Goal: Information Seeking & Learning: Learn about a topic

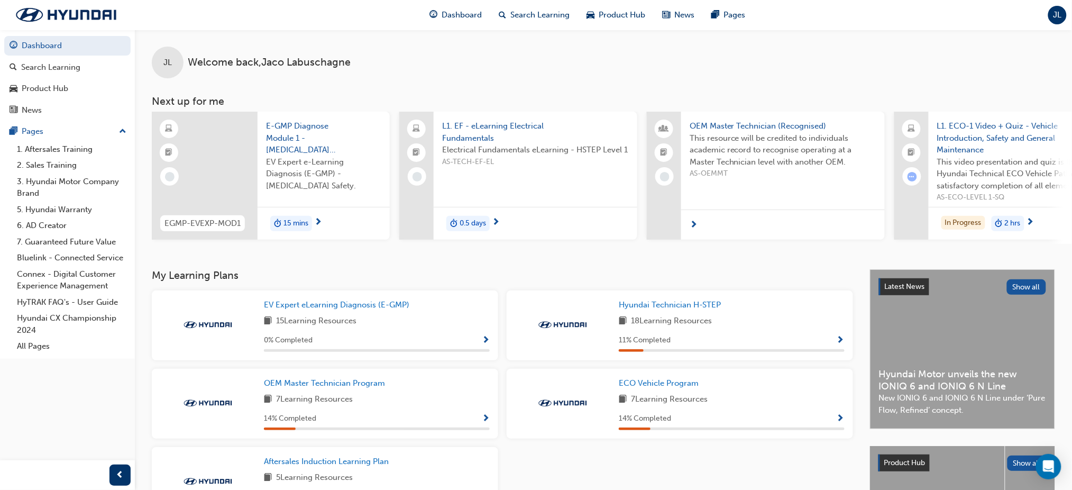
click at [972, 127] on span "L1. ECO-1 Video + Quiz - Vehicle Introduction, Safety and General Maintenance" at bounding box center [1030, 138] width 187 height 36
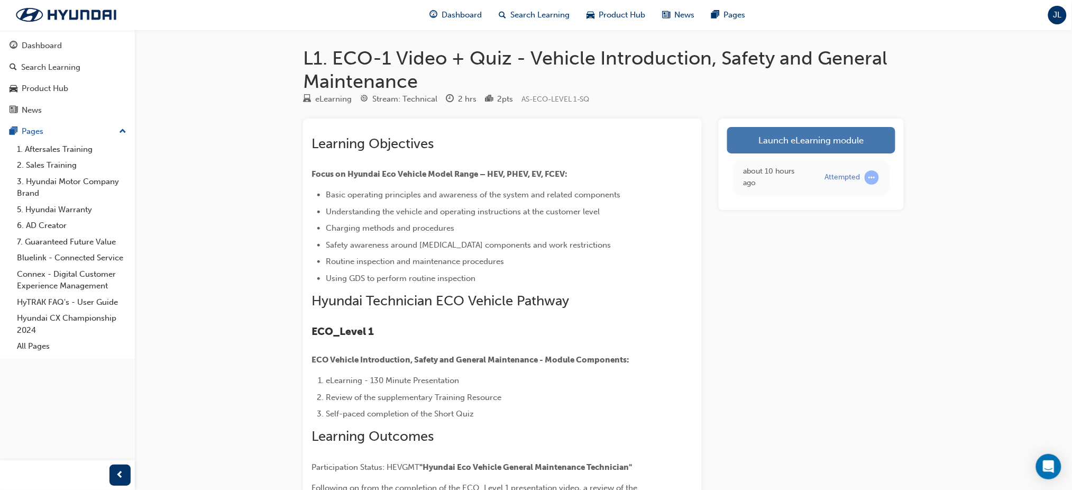
click at [810, 143] on link "Launch eLearning module" at bounding box center [811, 140] width 168 height 26
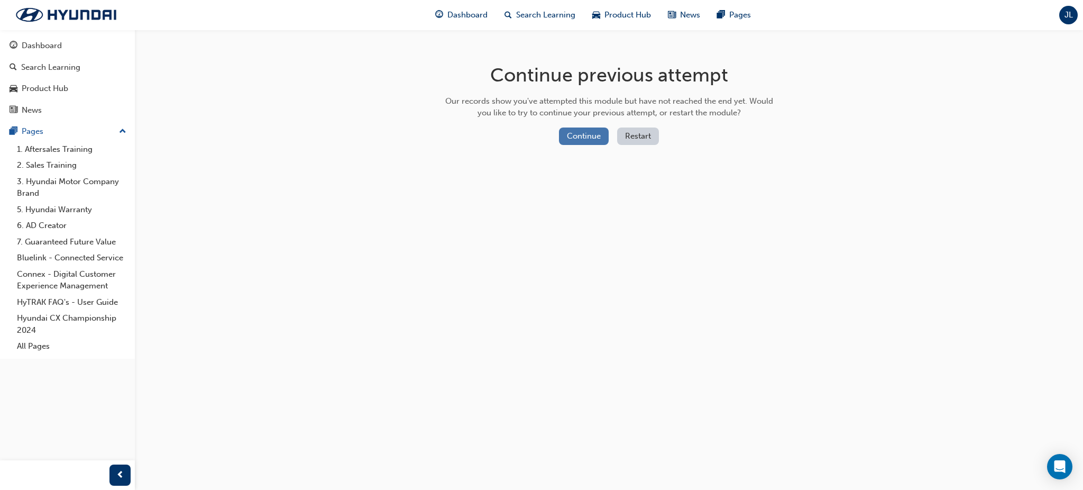
click at [581, 132] on button "Continue" at bounding box center [584, 135] width 50 height 17
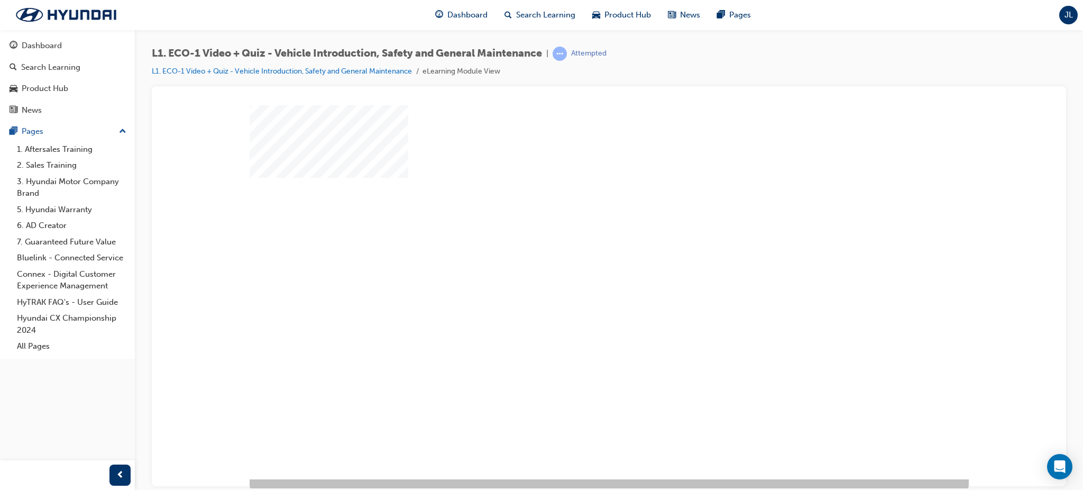
scroll to position [13, 0]
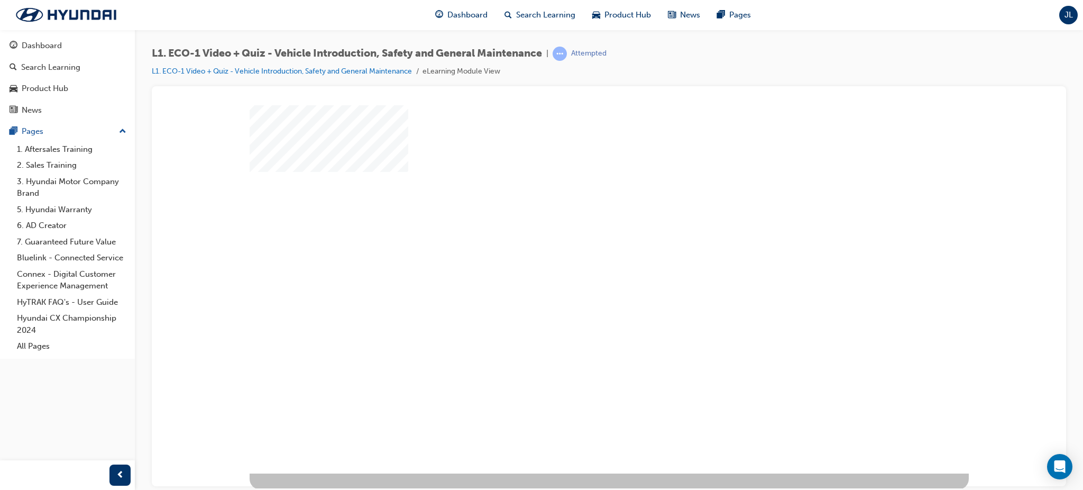
click at [579, 252] on div "play" at bounding box center [579, 252] width 0 height 0
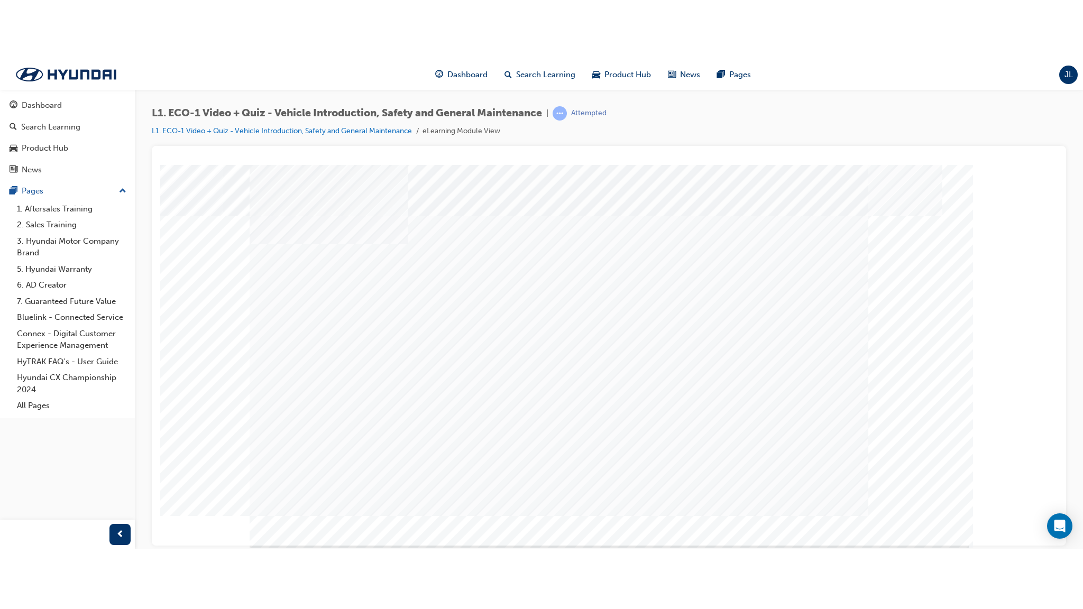
scroll to position [0, 0]
